Goal: Transaction & Acquisition: Purchase product/service

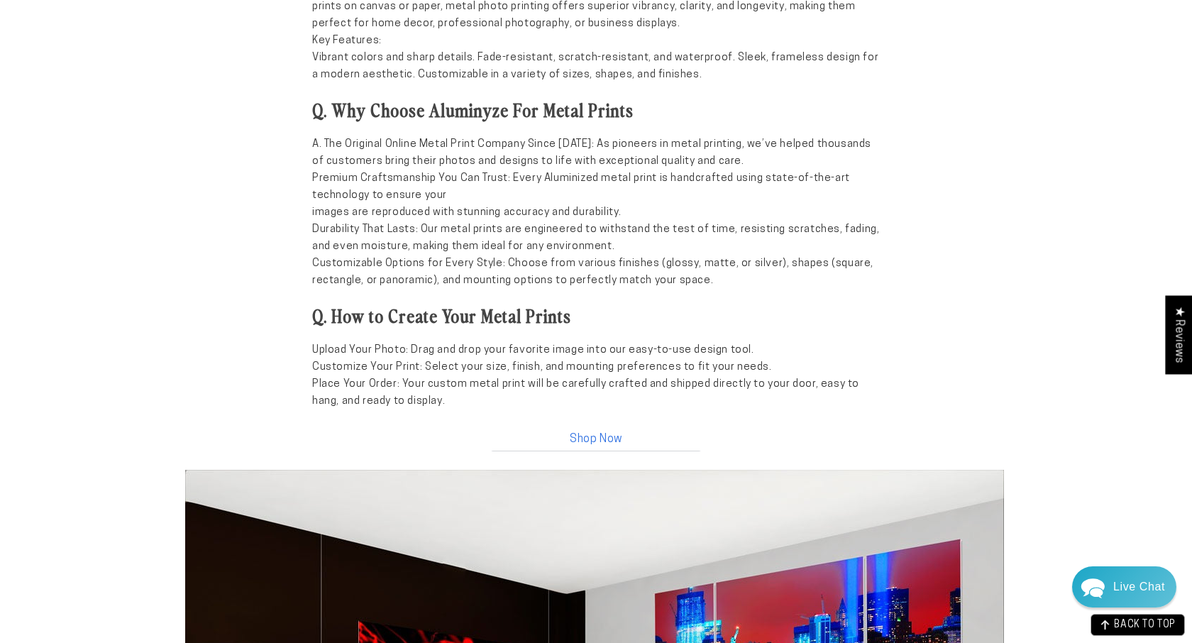
scroll to position [1256, 0]
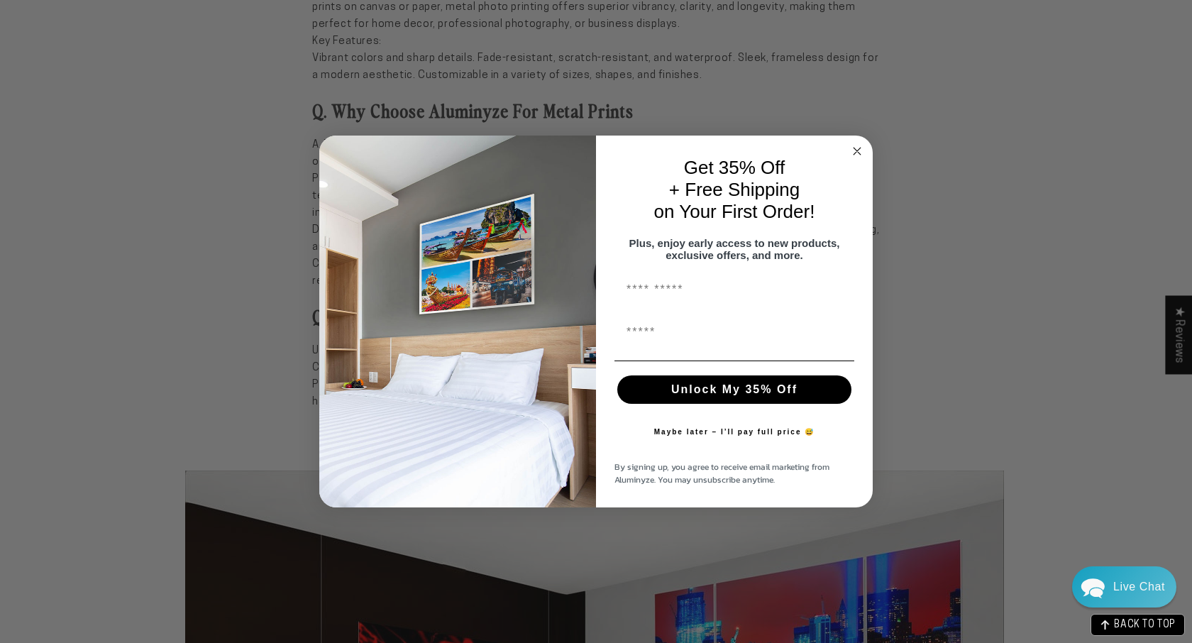
click at [863, 143] on circle "Close dialog" at bounding box center [858, 151] width 16 height 16
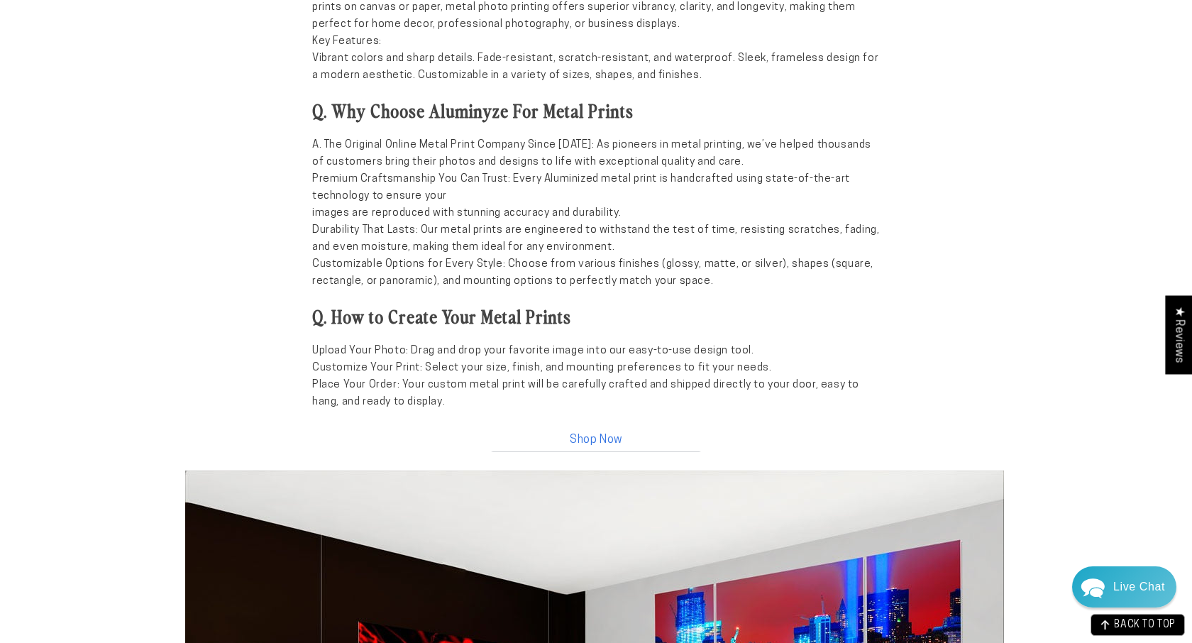
scroll to position [0, 0]
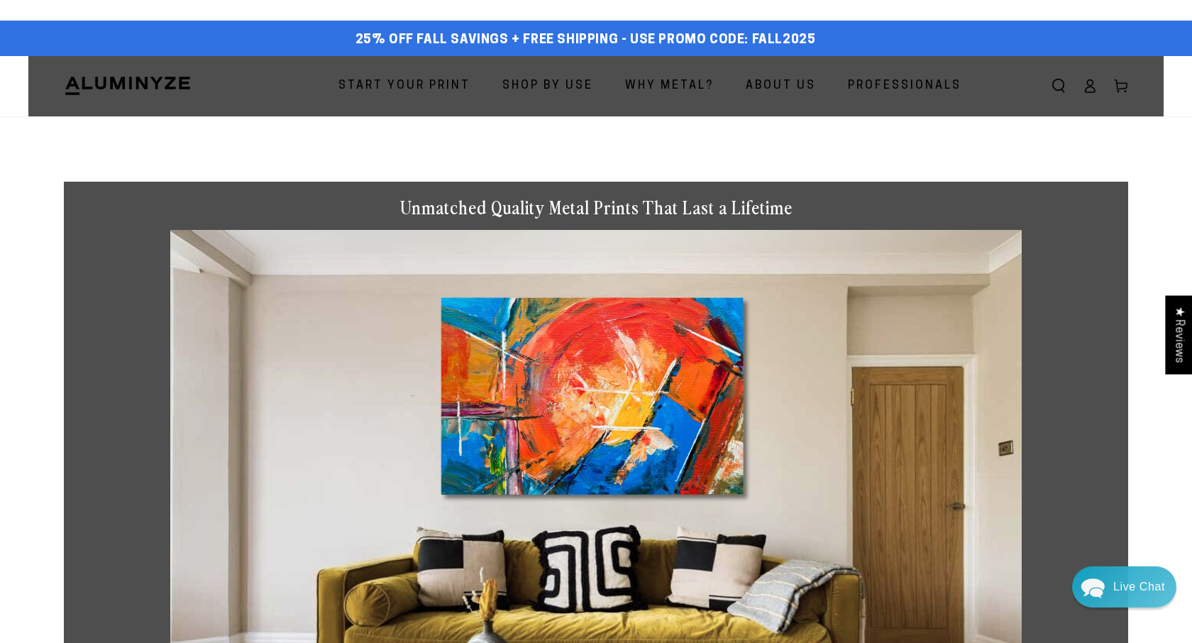
click at [415, 89] on span "Start Your Print" at bounding box center [405, 86] width 132 height 21
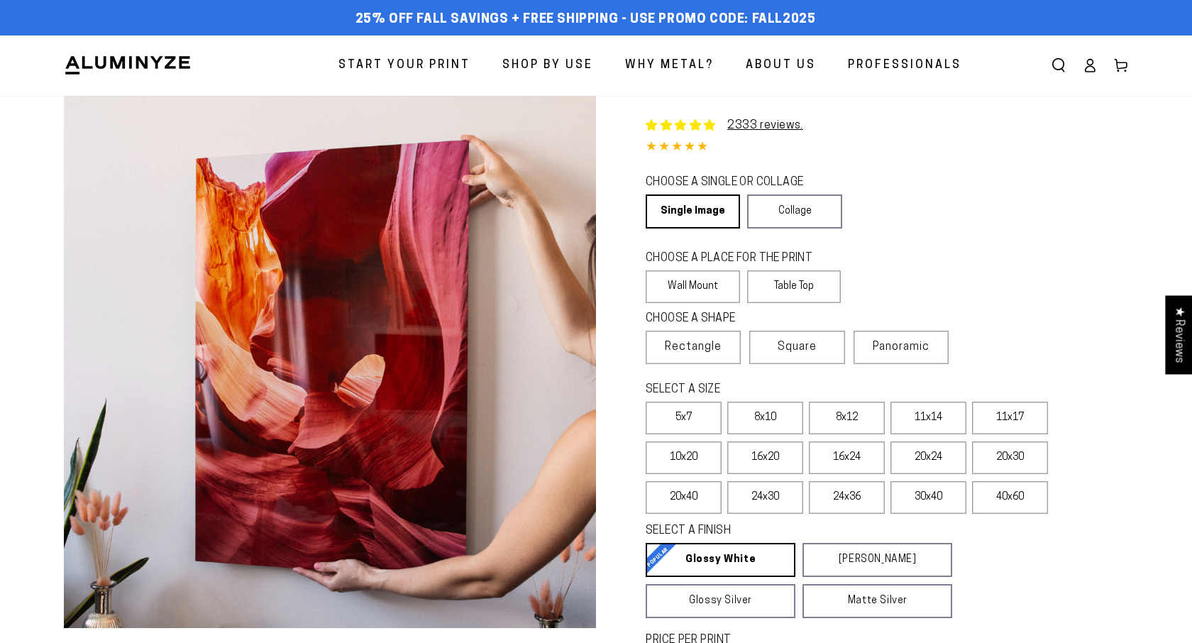
select select "**********"
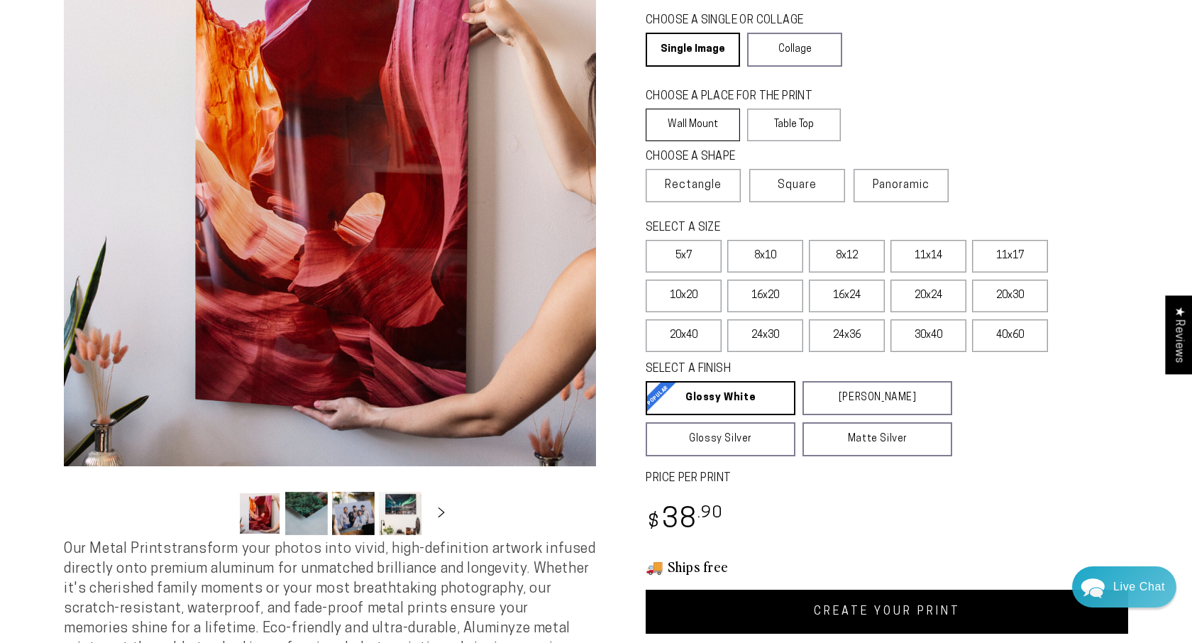
scroll to position [163, 0]
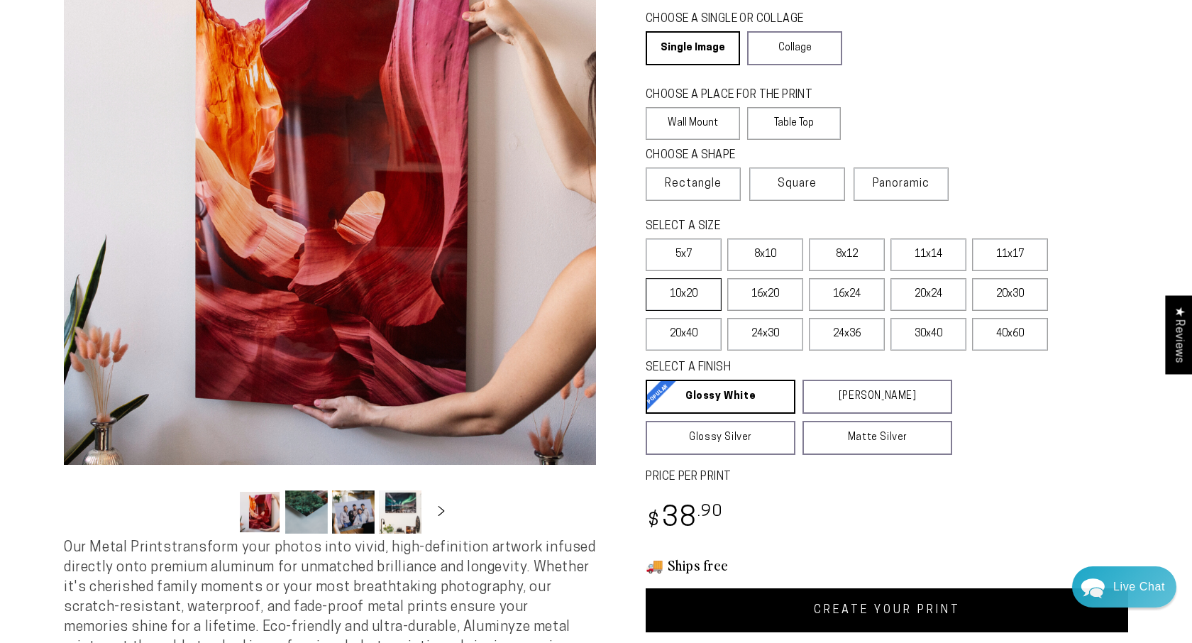
click at [706, 289] on label "10x20" at bounding box center [684, 294] width 76 height 33
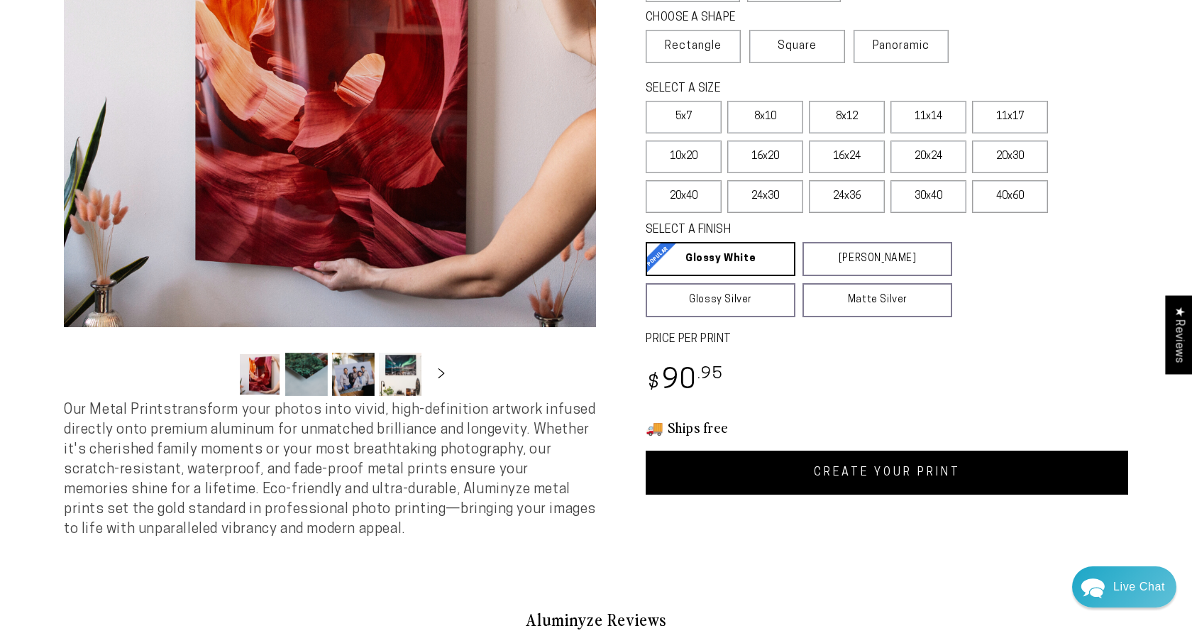
scroll to position [302, 0]
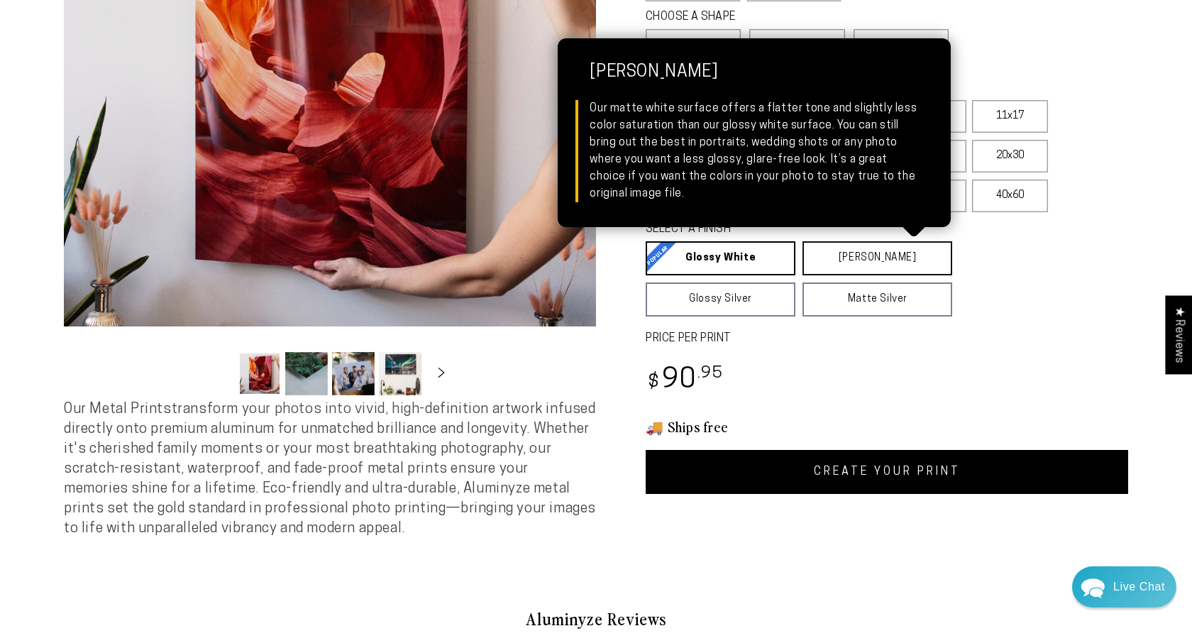
click at [823, 257] on link "Matte White Matte White Our matte white surface offers a flatter tone and sligh…" at bounding box center [878, 258] width 150 height 34
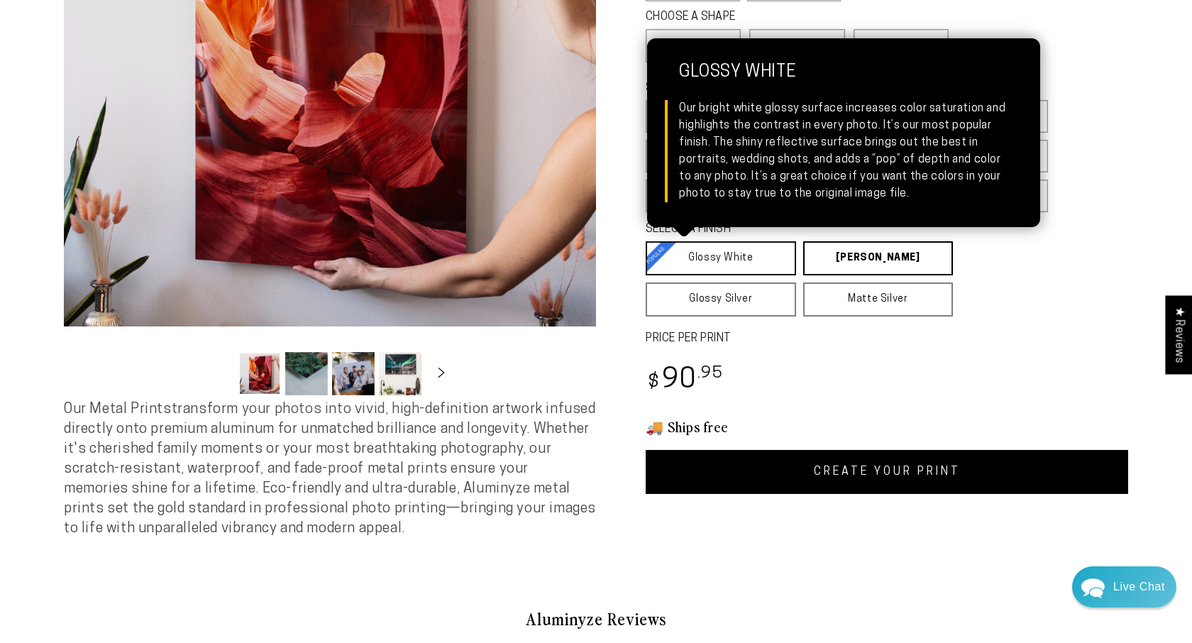
click at [731, 255] on link "Glossy White Glossy White Our bright white glossy surface increases color satur…" at bounding box center [721, 258] width 150 height 34
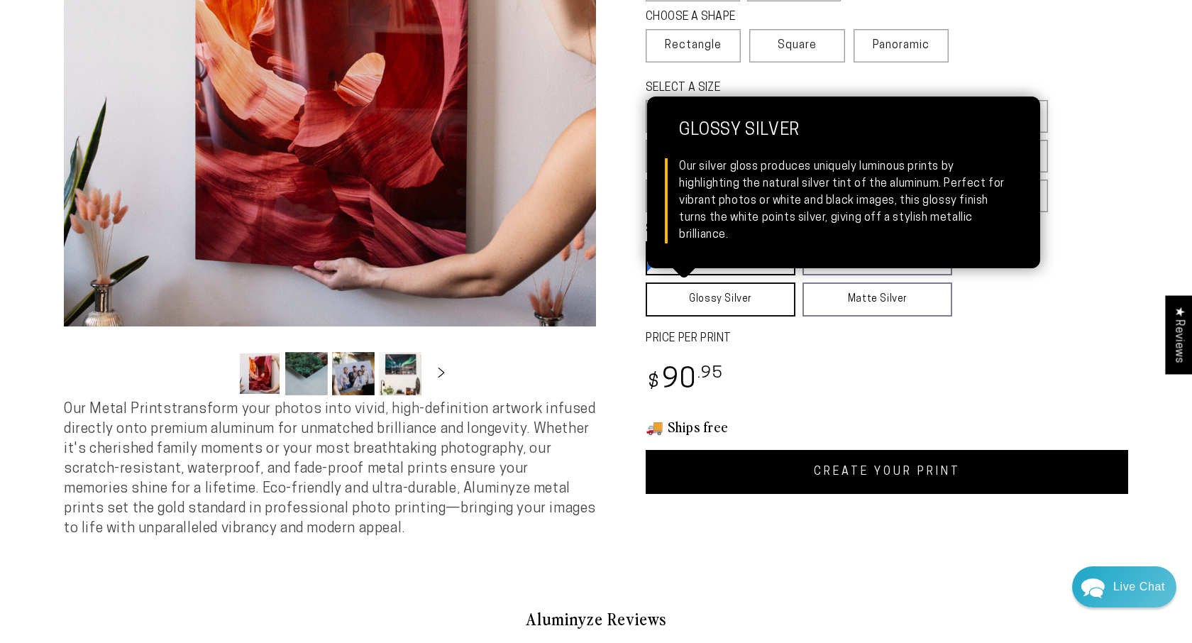
click at [733, 296] on link "Glossy Silver Glossy Silver Our silver gloss produces uniquely luminous prints …" at bounding box center [721, 299] width 150 height 34
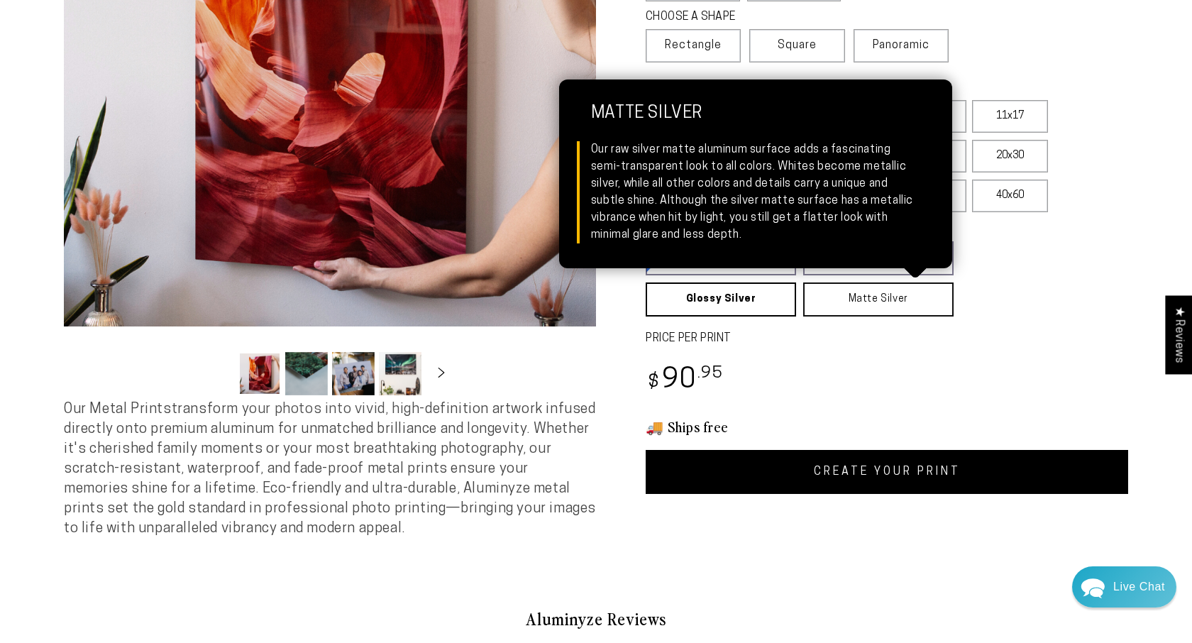
click at [808, 296] on link "Matte Silver Matte Silver Our raw silver matte aluminum surface adds a fascinat…" at bounding box center [878, 299] width 150 height 34
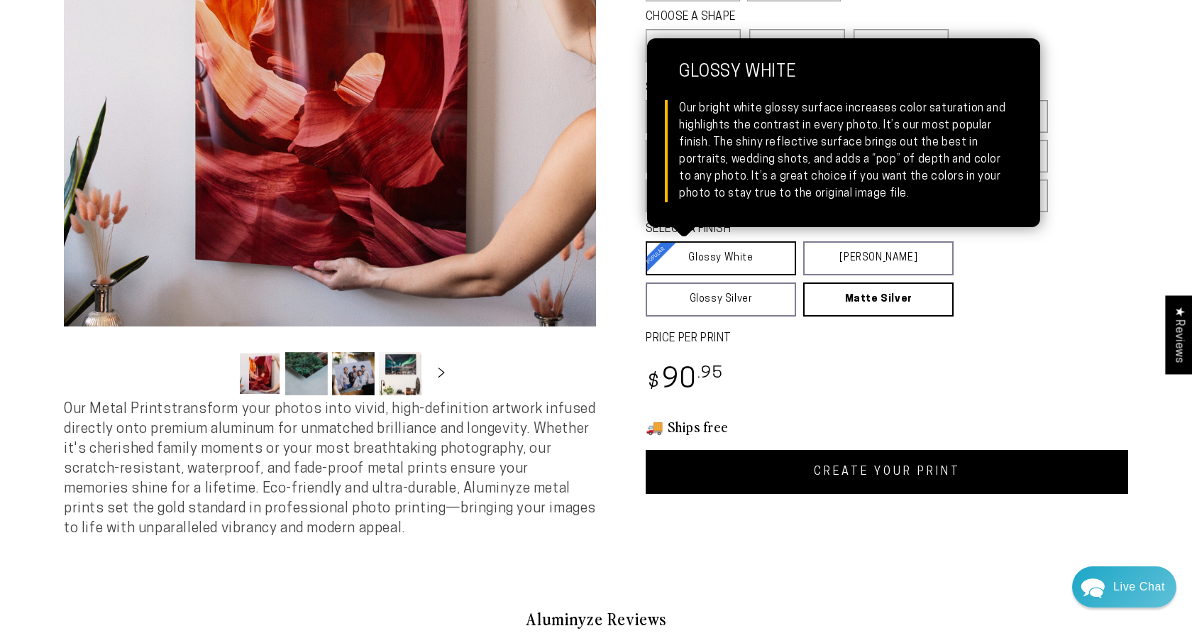
click at [716, 263] on link "Glossy White Glossy White Our bright white glossy surface increases color satur…" at bounding box center [721, 258] width 150 height 34
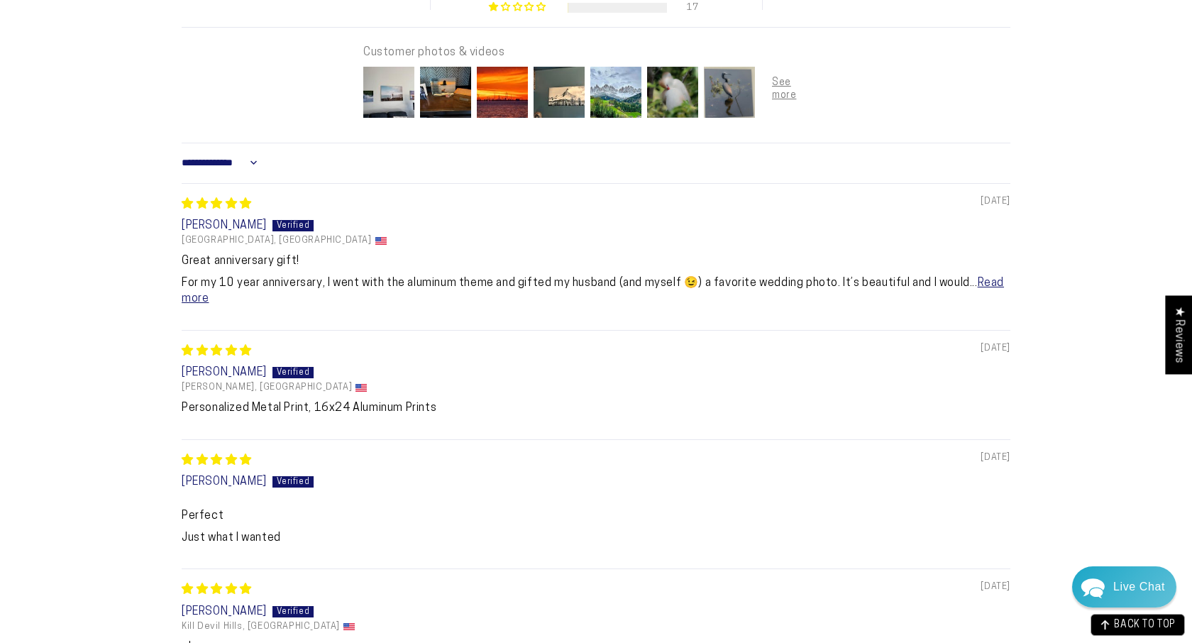
scroll to position [1019, 0]
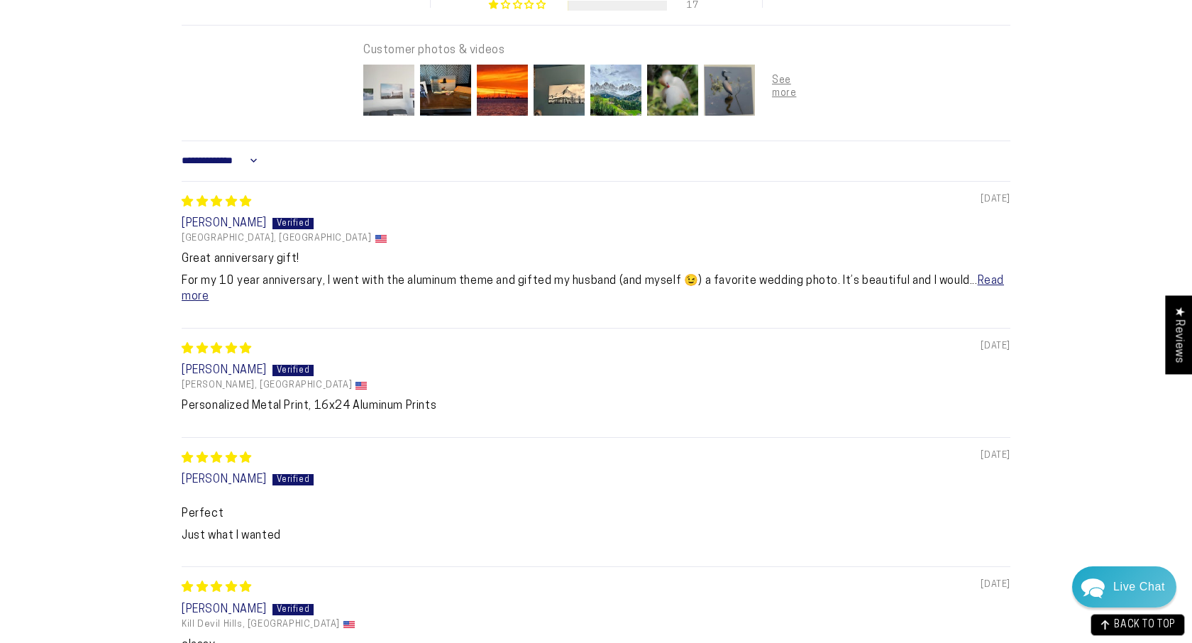
click at [388, 92] on img at bounding box center [389, 90] width 57 height 57
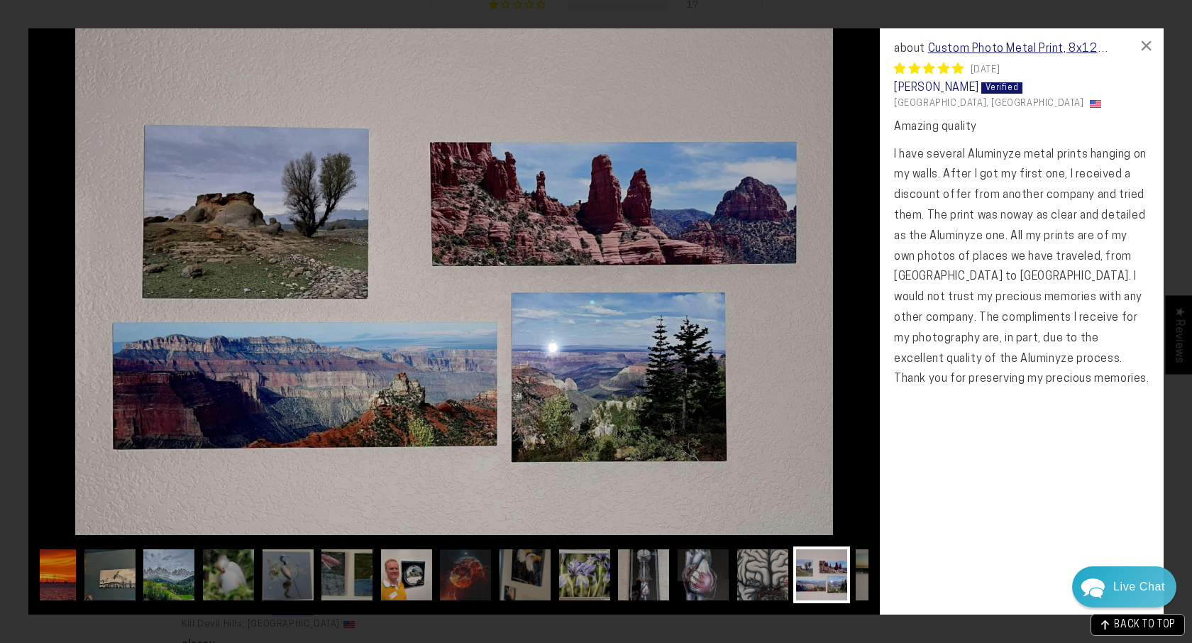
scroll to position [0, 193]
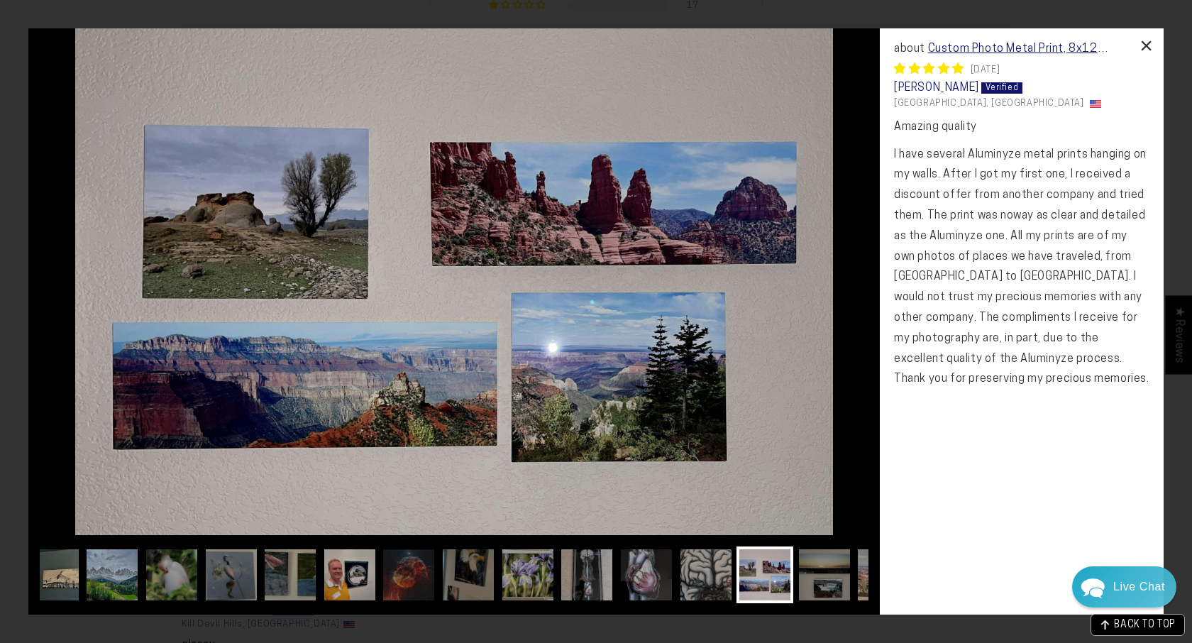
click at [1152, 39] on div "×" at bounding box center [1147, 45] width 34 height 34
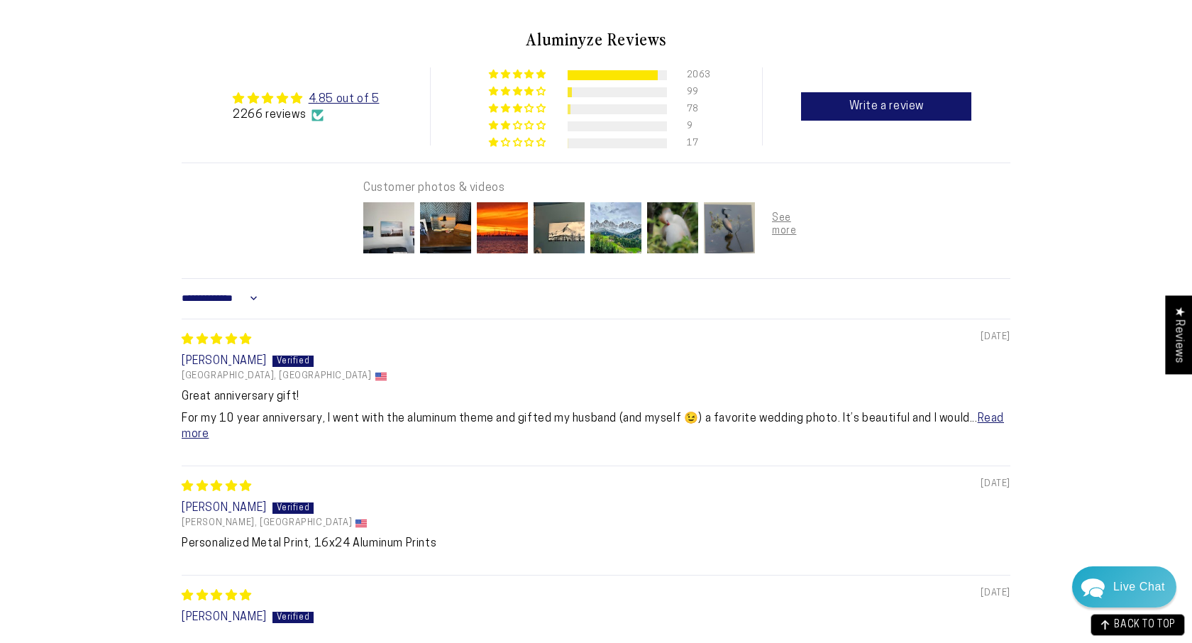
scroll to position [883, 0]
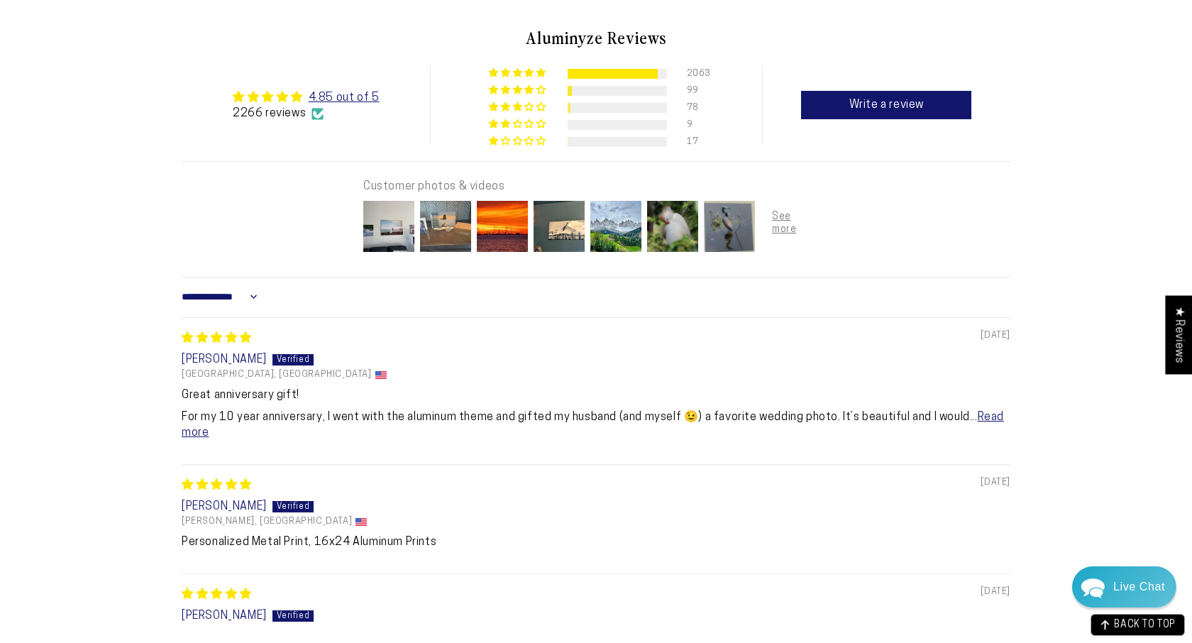
click at [442, 218] on img at bounding box center [445, 226] width 57 height 57
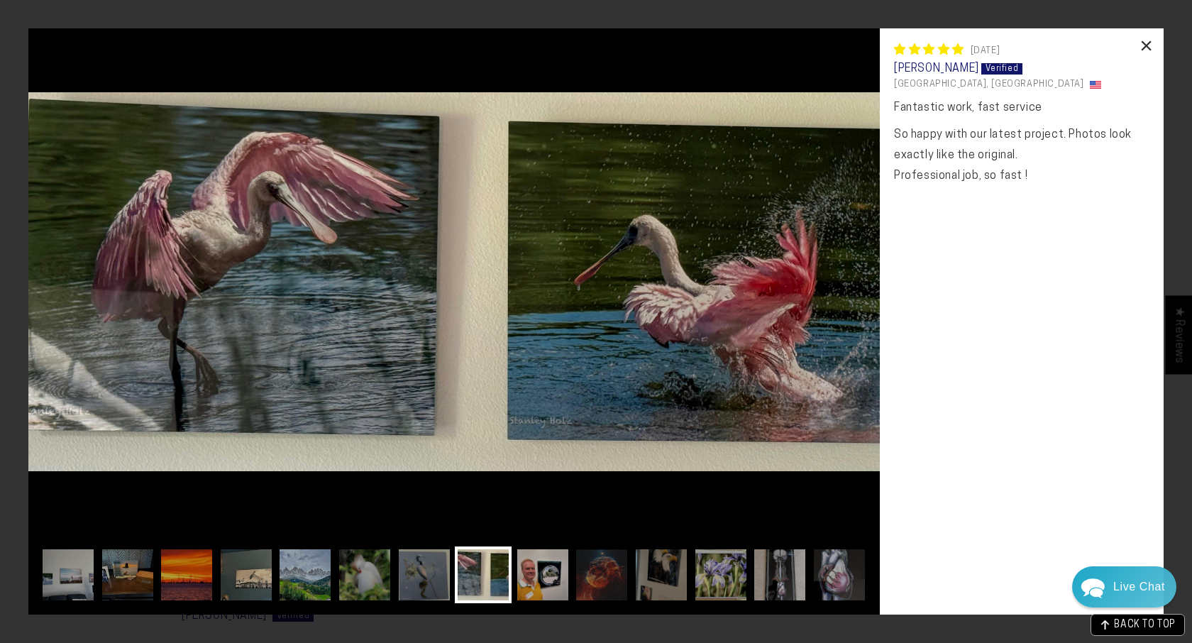
click at [1148, 35] on div "×" at bounding box center [1147, 45] width 34 height 34
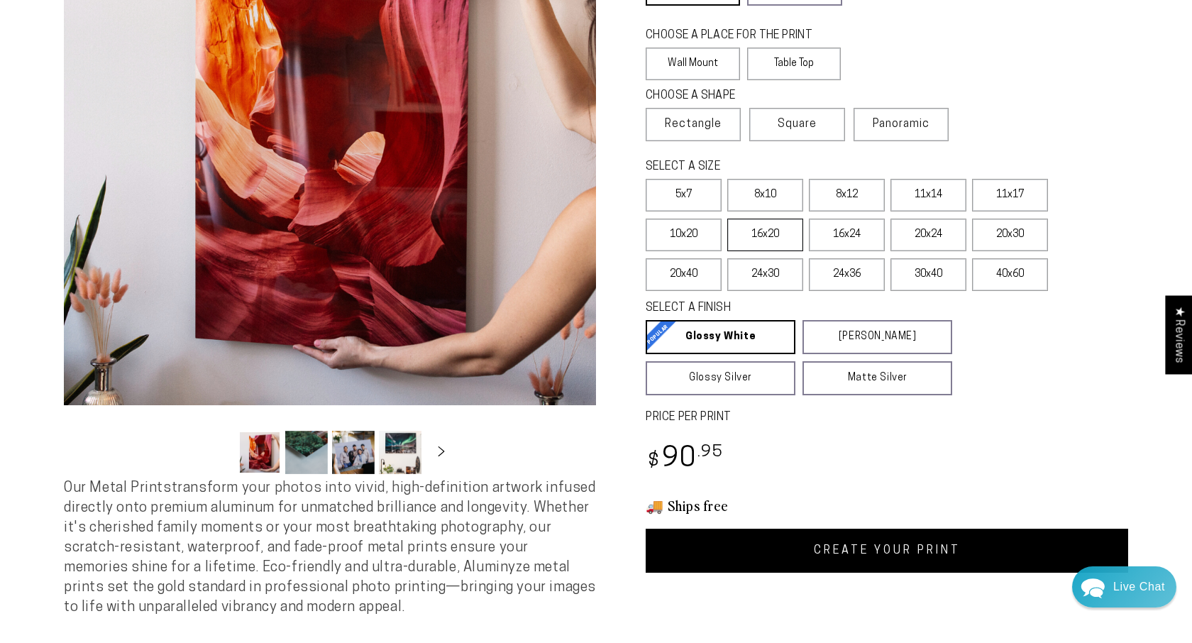
scroll to position [177, 0]
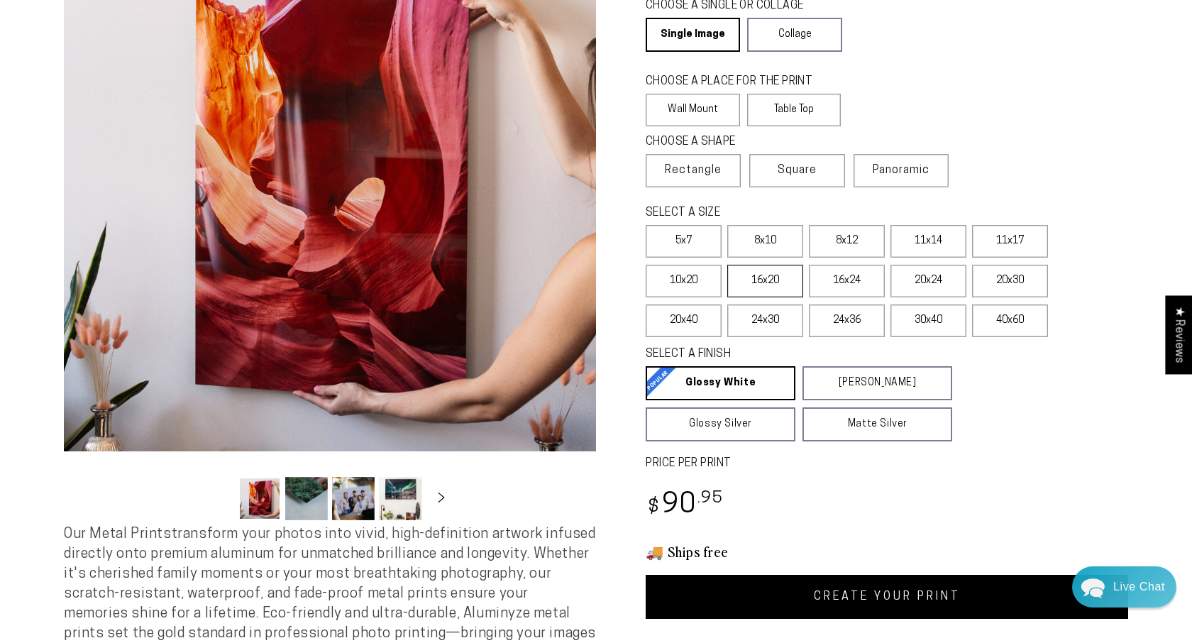
click at [774, 295] on label "16x20" at bounding box center [765, 281] width 76 height 33
click at [817, 285] on label "16x24" at bounding box center [847, 281] width 76 height 33
click at [894, 282] on label "20x24" at bounding box center [929, 281] width 76 height 33
click at [910, 327] on label "30x40" at bounding box center [929, 320] width 76 height 33
click at [997, 332] on label "40x60" at bounding box center [1010, 320] width 76 height 33
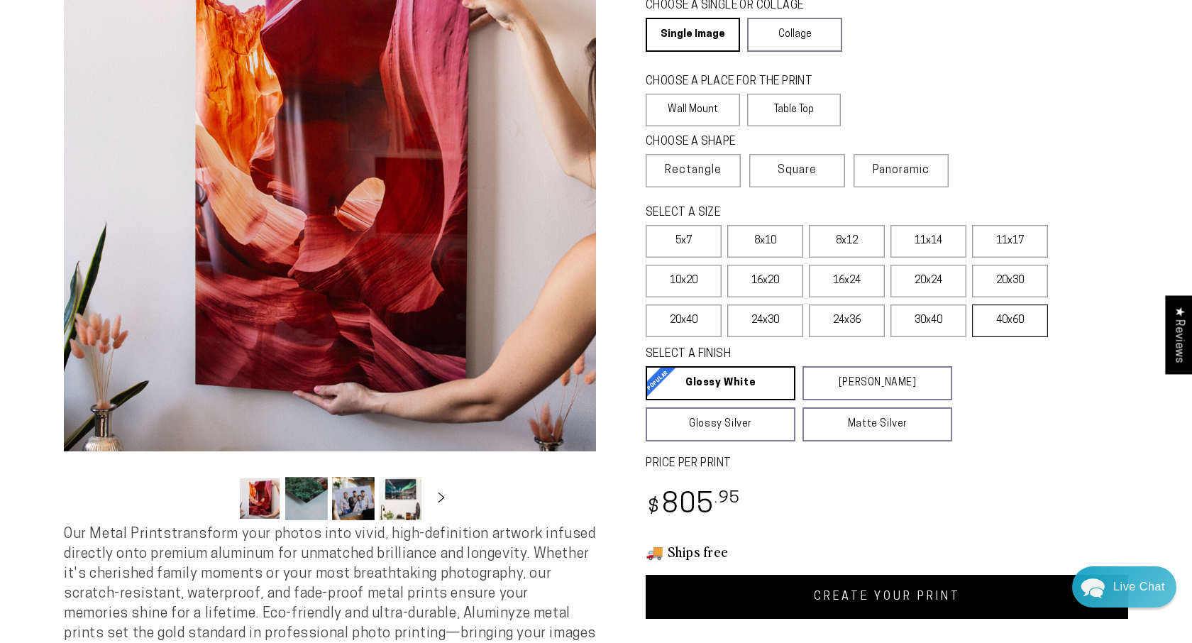
click at [997, 332] on label "40x60" at bounding box center [1010, 320] width 76 height 33
click at [840, 275] on label "16x24" at bounding box center [847, 281] width 76 height 33
click at [771, 282] on label "16x20" at bounding box center [765, 281] width 76 height 33
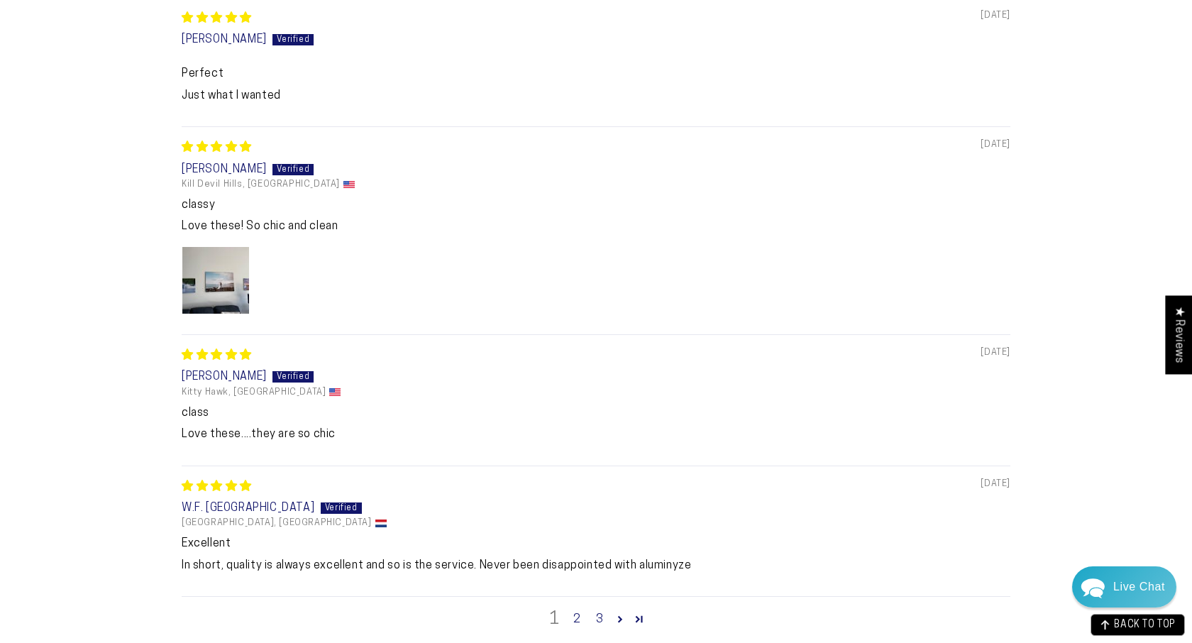
scroll to position [1461, 0]
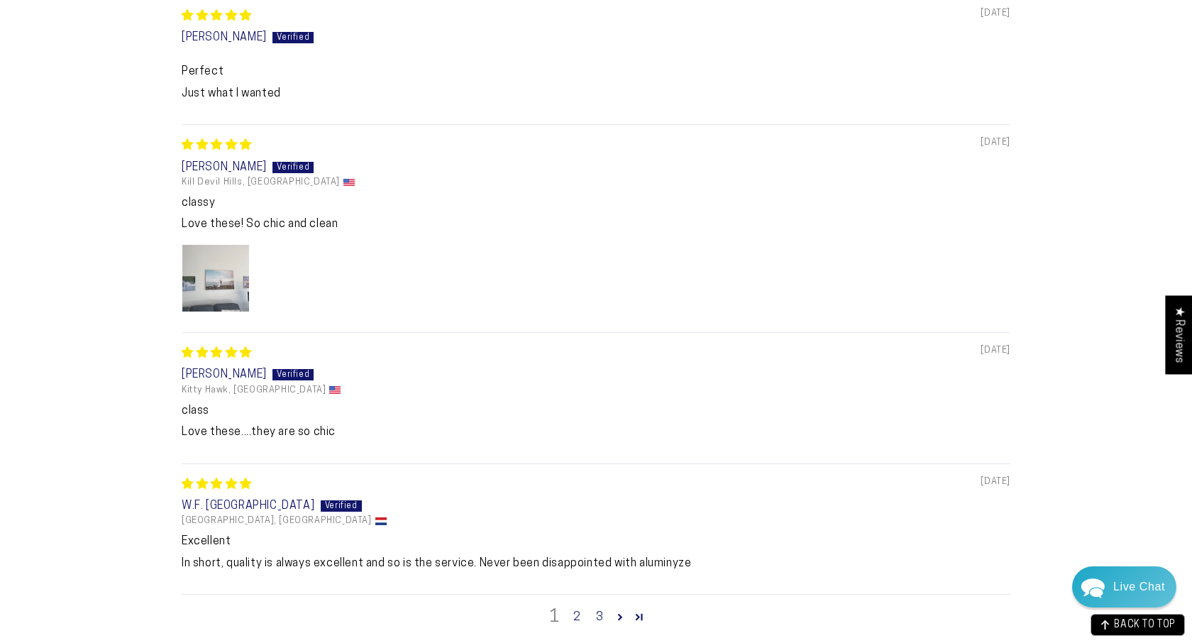
click at [219, 289] on img "Link to user picture 1" at bounding box center [215, 278] width 67 height 67
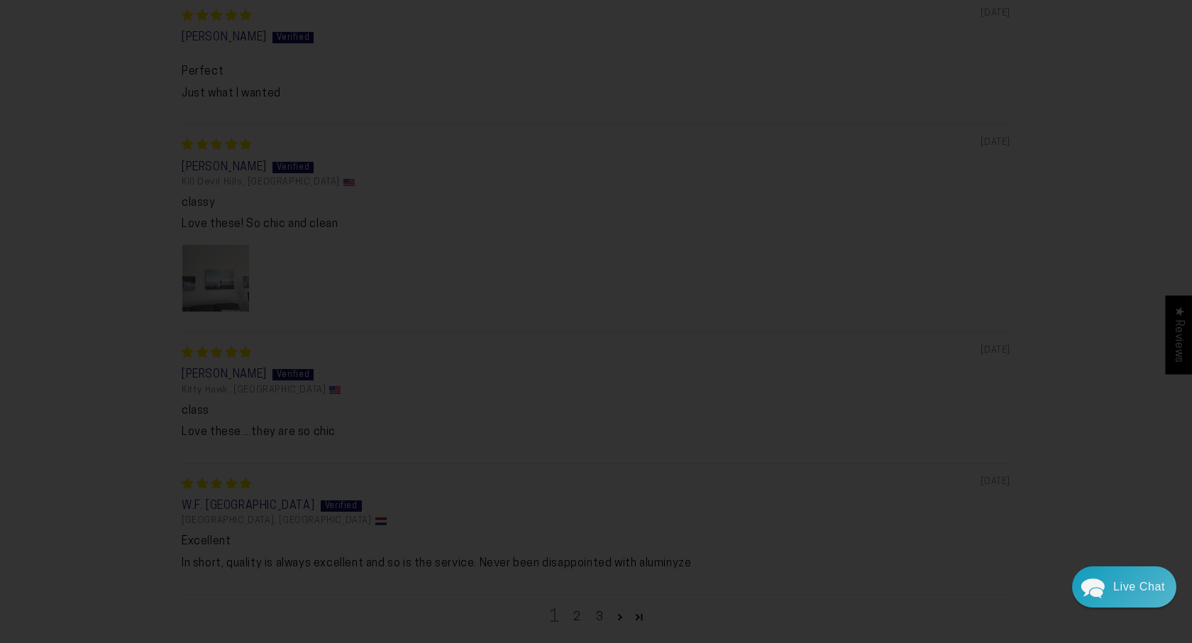
scroll to position [0, 0]
